Goal: Task Accomplishment & Management: Use online tool/utility

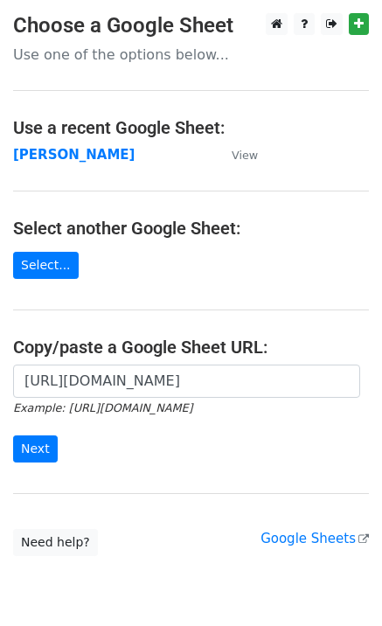
scroll to position [0, 373]
type input "[URL][DOMAIN_NAME]"
click at [45, 444] on input "Next" at bounding box center [35, 449] width 45 height 27
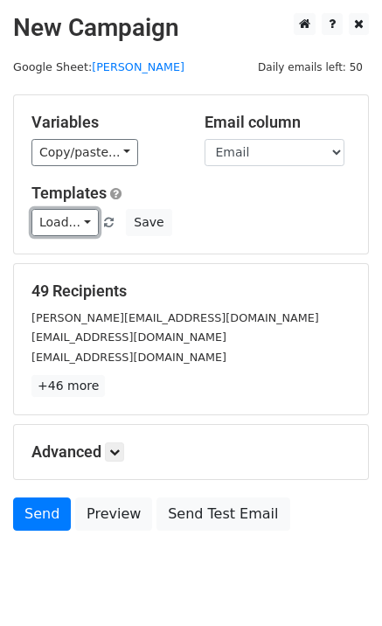
click at [65, 224] on link "Load..." at bounding box center [64, 222] width 67 height 27
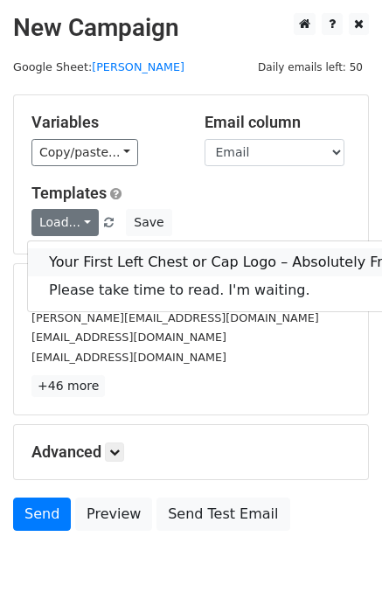
click at [86, 256] on link "Your First Left Chest or Cap Logo – Absolutely Free" at bounding box center [224, 262] width 393 height 28
